Goal: Transaction & Acquisition: Purchase product/service

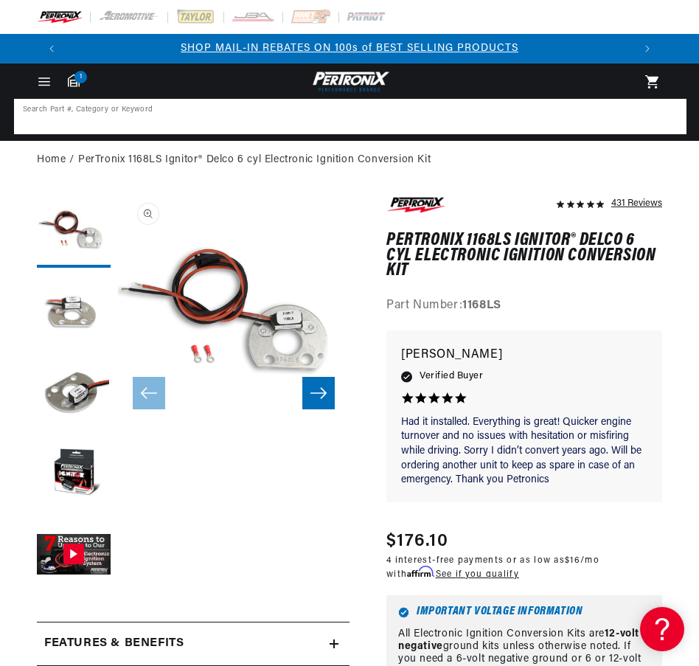
click at [506, 114] on input at bounding box center [349, 116] width 669 height 32
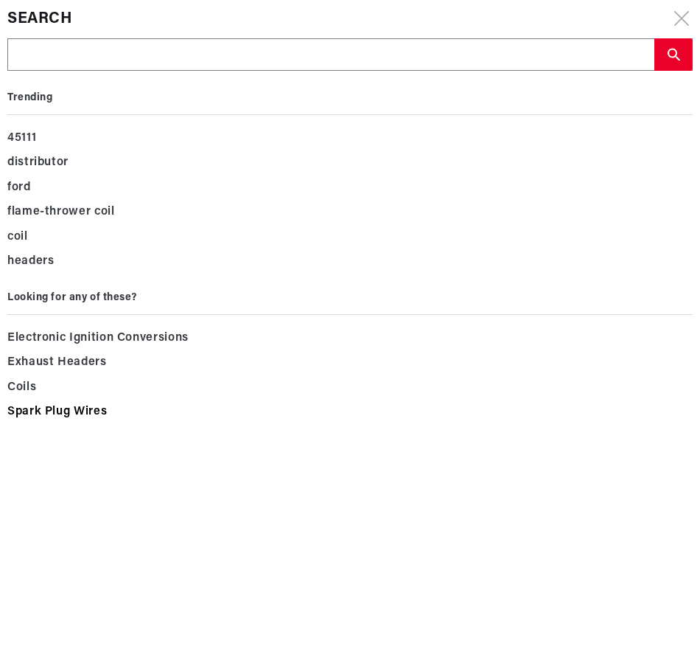
scroll to position [0, 1135]
click at [85, 49] on input "text" at bounding box center [331, 55] width 646 height 32
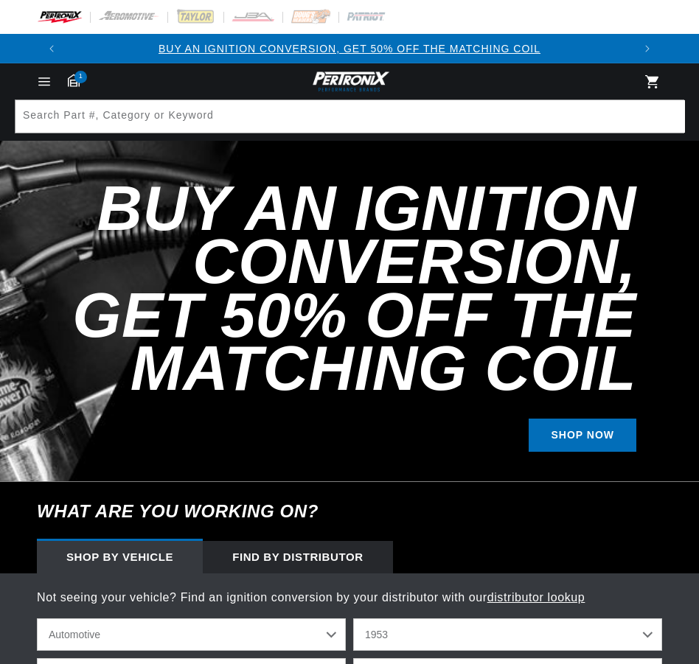
select select "1953"
select select "Chevrolet"
select select "Truck"
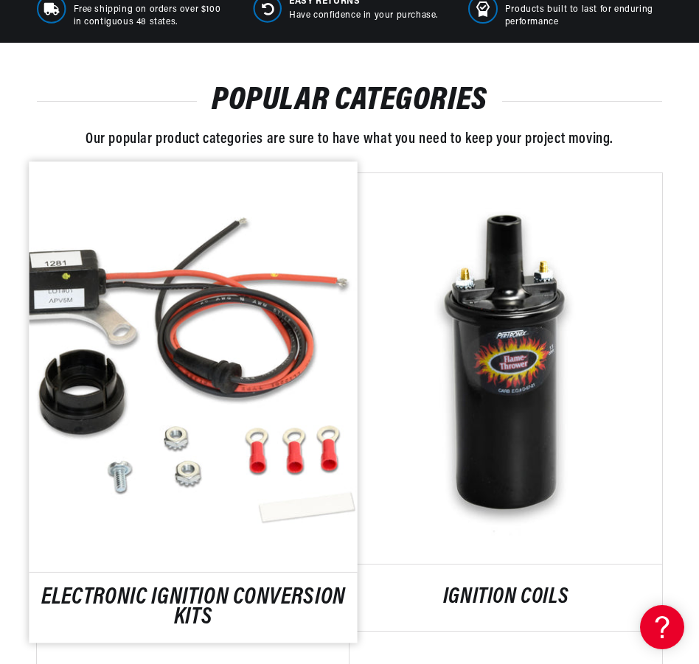
scroll to position [959, 0]
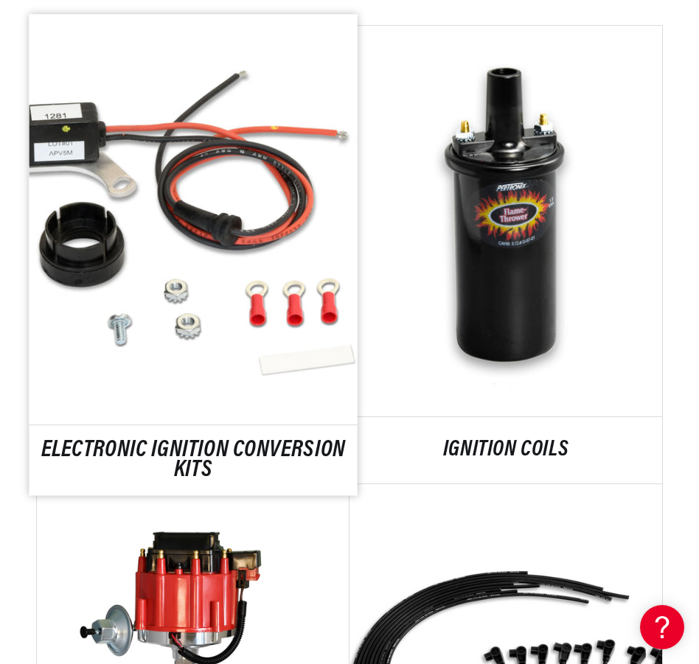
click at [193, 442] on link "ELECTRONIC IGNITION CONVERSION KITS" at bounding box center [193, 461] width 328 height 40
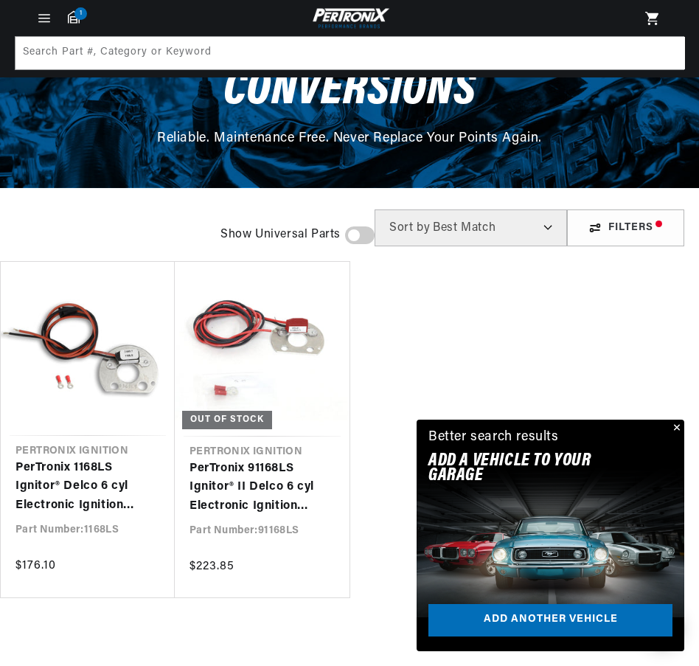
scroll to position [0, 1133]
click at [100, 481] on link "PerTronix 1168LS Ignitor® Delco 6 cyl Electronic Ignition Conversion Kit" at bounding box center [87, 487] width 145 height 57
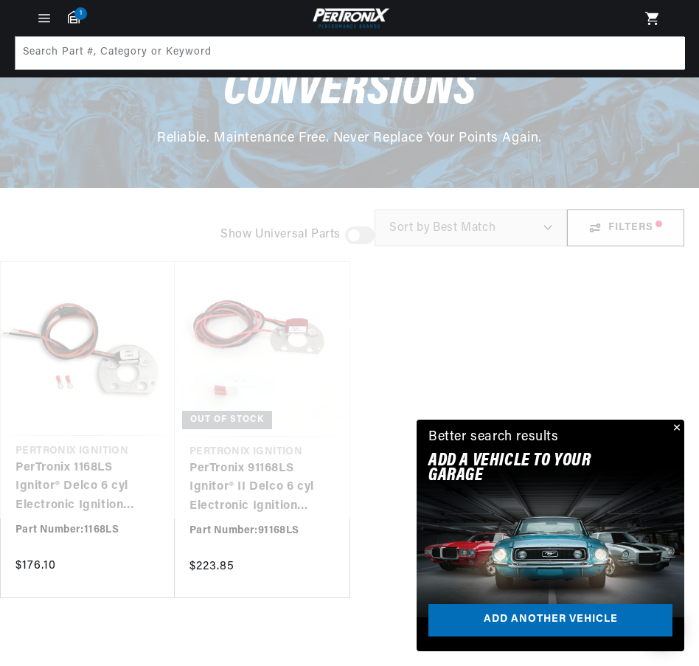
scroll to position [0, 3]
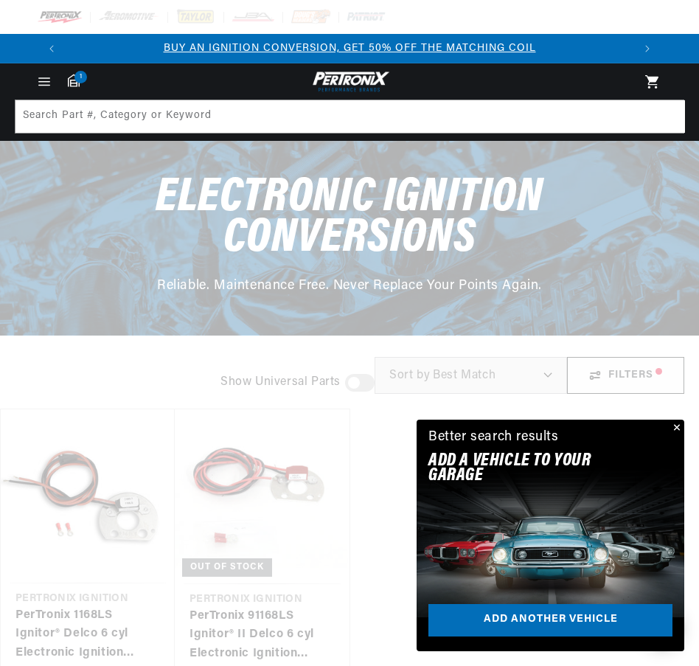
click at [274, 607] on link "PerTronix 91168LS Ignitor® II Delco 6 cyl Electronic Ignition Conversion Kit" at bounding box center [261, 635] width 145 height 57
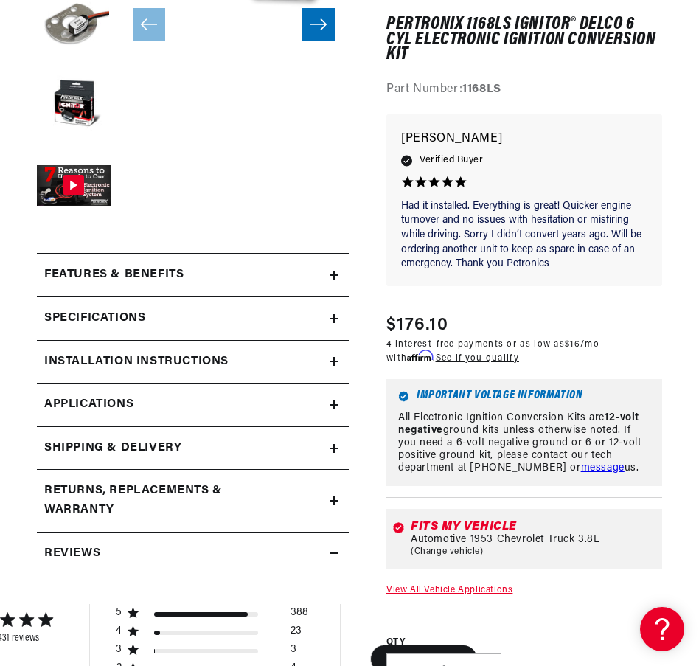
scroll to position [0, 566]
click at [330, 315] on icon at bounding box center [334, 318] width 9 height 9
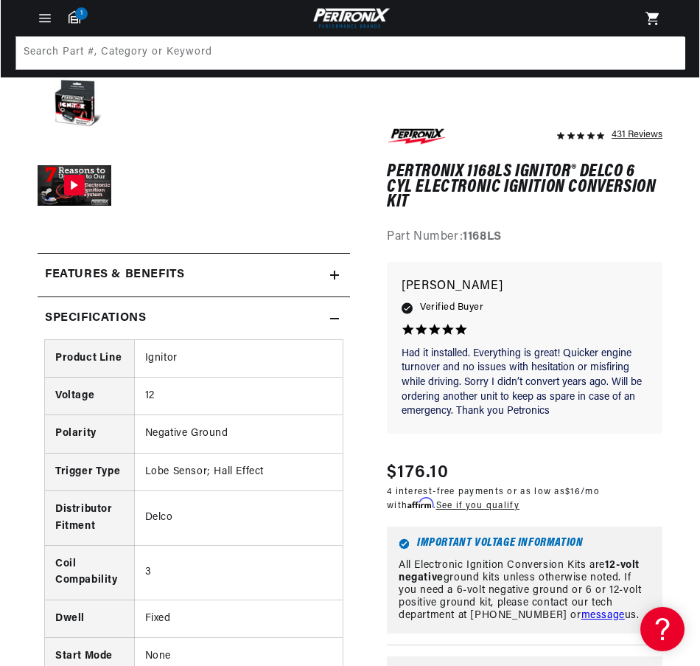
scroll to position [0, 0]
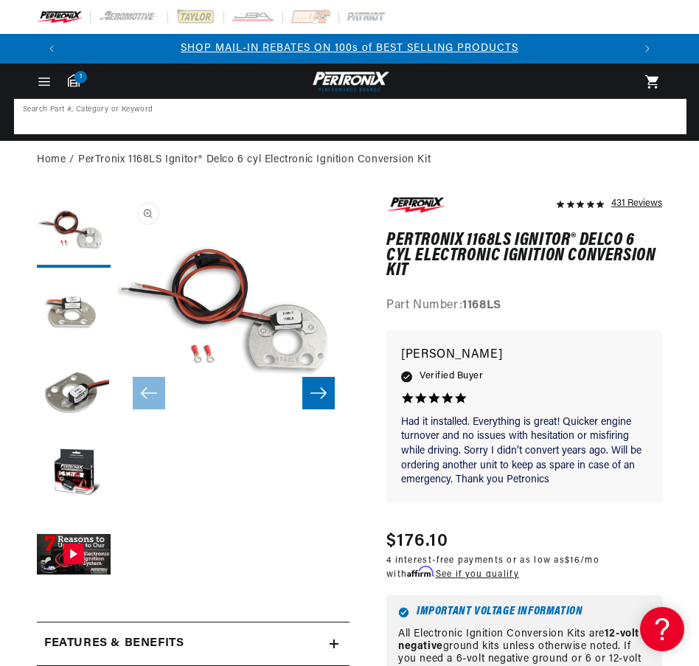
click at [223, 114] on input at bounding box center [349, 116] width 669 height 32
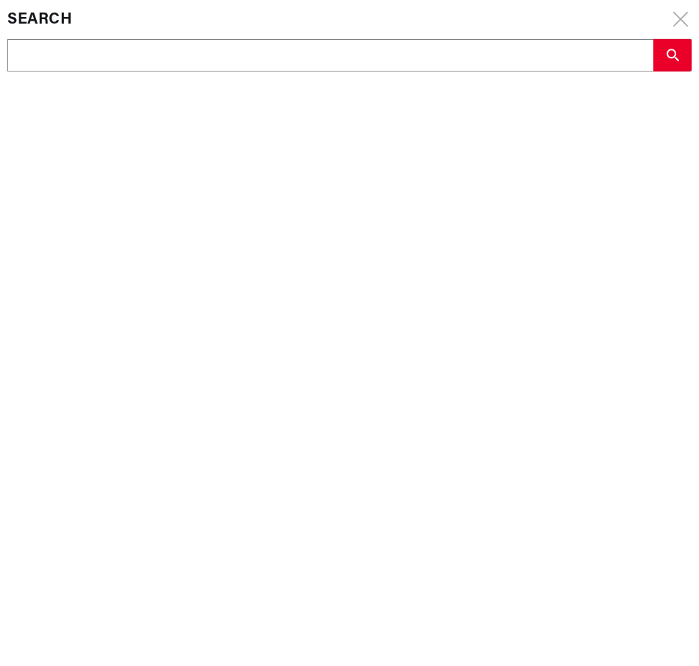
scroll to position [0, 568]
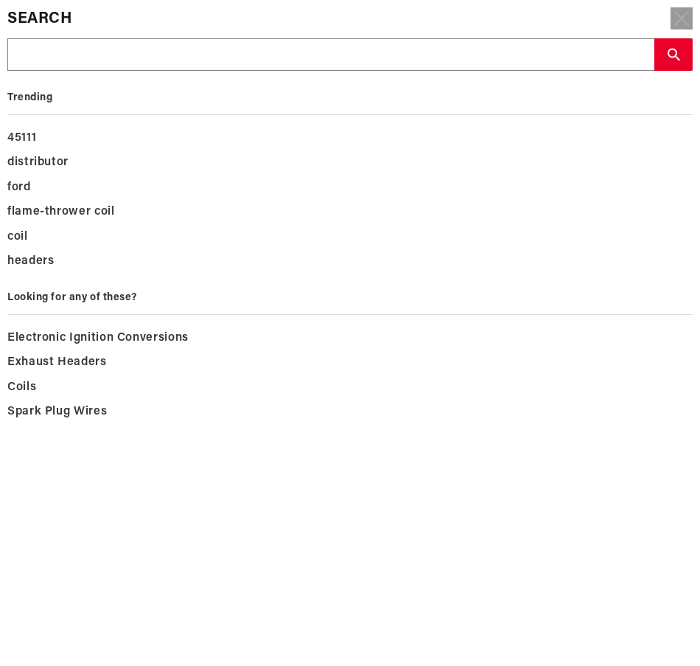
click at [680, 20] on icon at bounding box center [681, 18] width 13 height 13
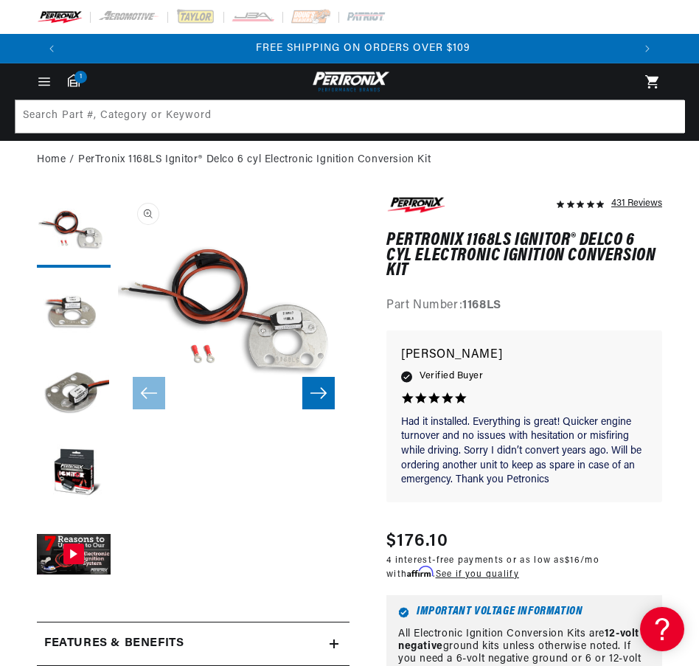
scroll to position [0, 1133]
click at [118, 425] on button "Open media 1 in modal" at bounding box center [118, 425] width 0 height 0
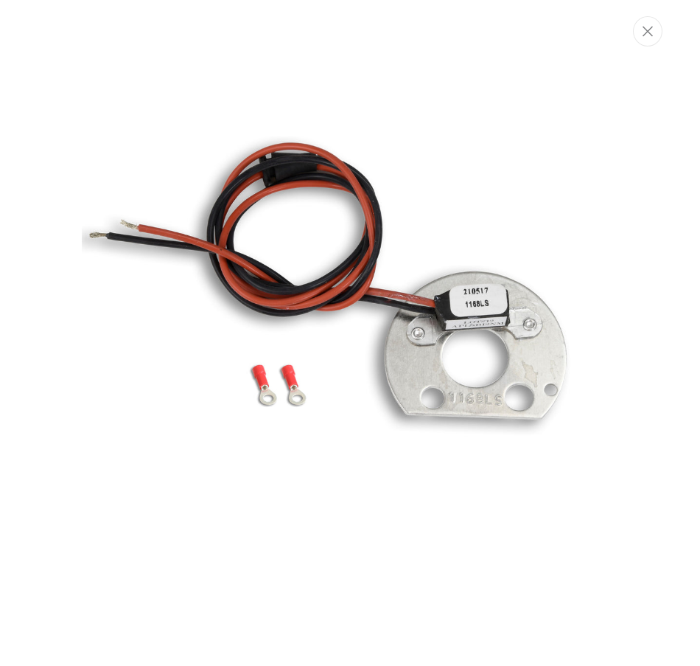
scroll to position [0, 1135]
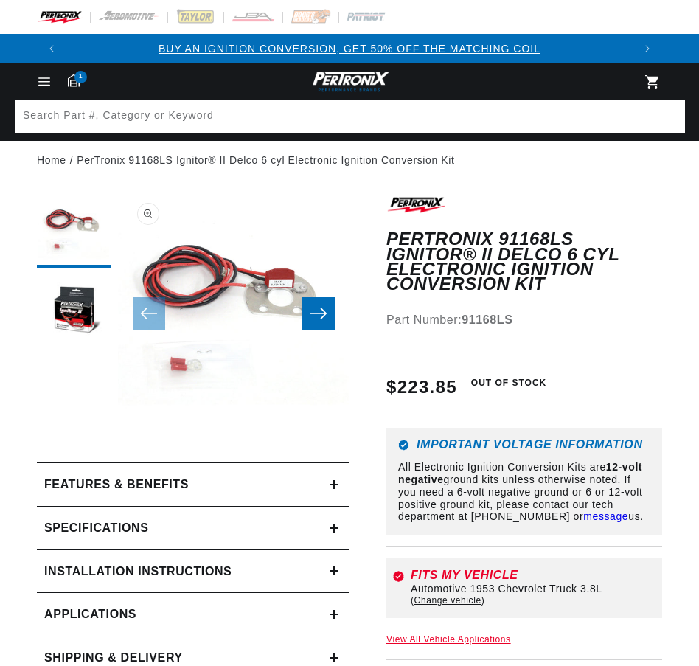
click at [630, 310] on div "Part Number: 91168LS" at bounding box center [524, 319] width 276 height 19
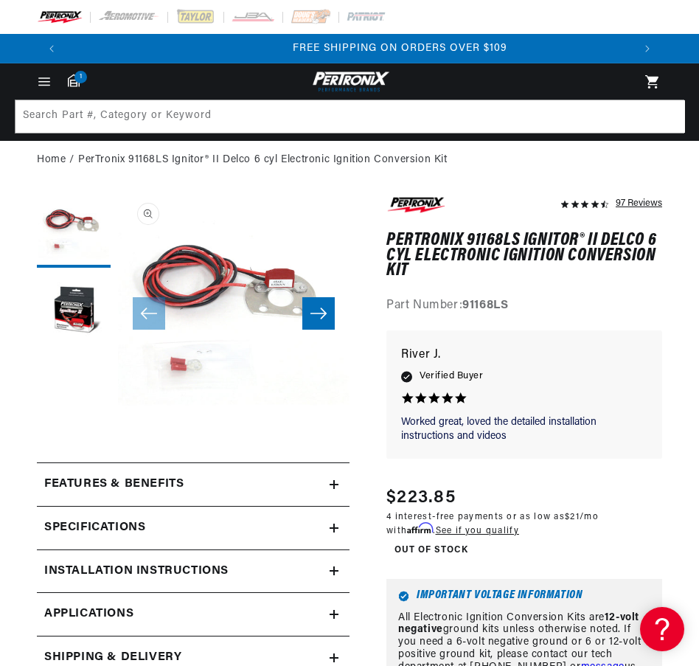
scroll to position [0, 1133]
